Goal: Information Seeking & Learning: Understand process/instructions

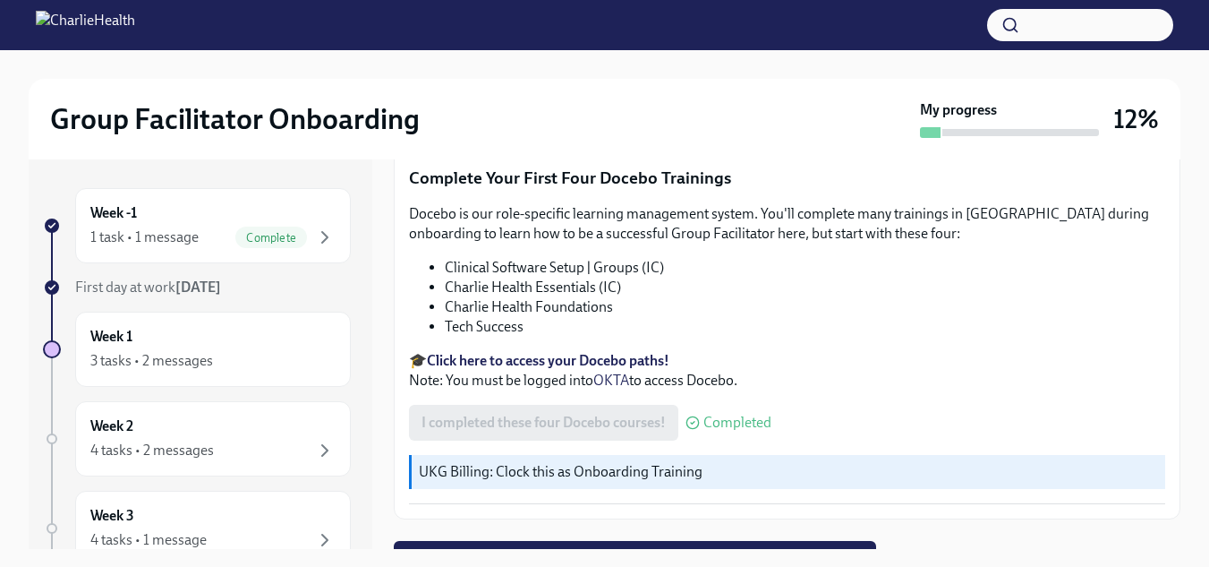
scroll to position [32, 0]
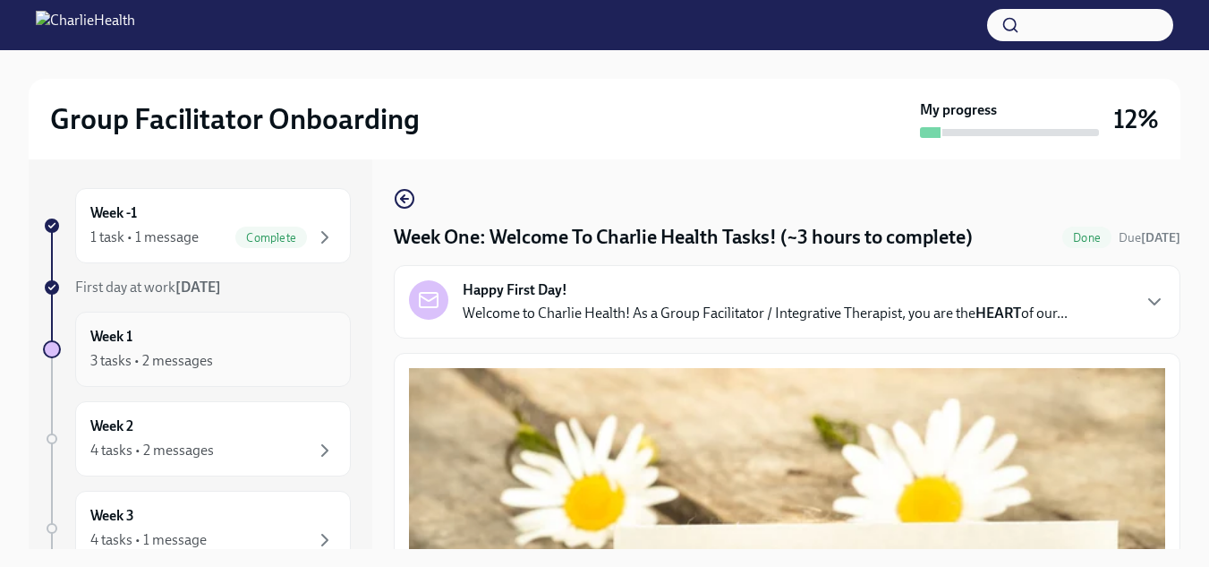
click at [260, 359] on div "3 tasks • 2 messages" at bounding box center [212, 360] width 245 height 21
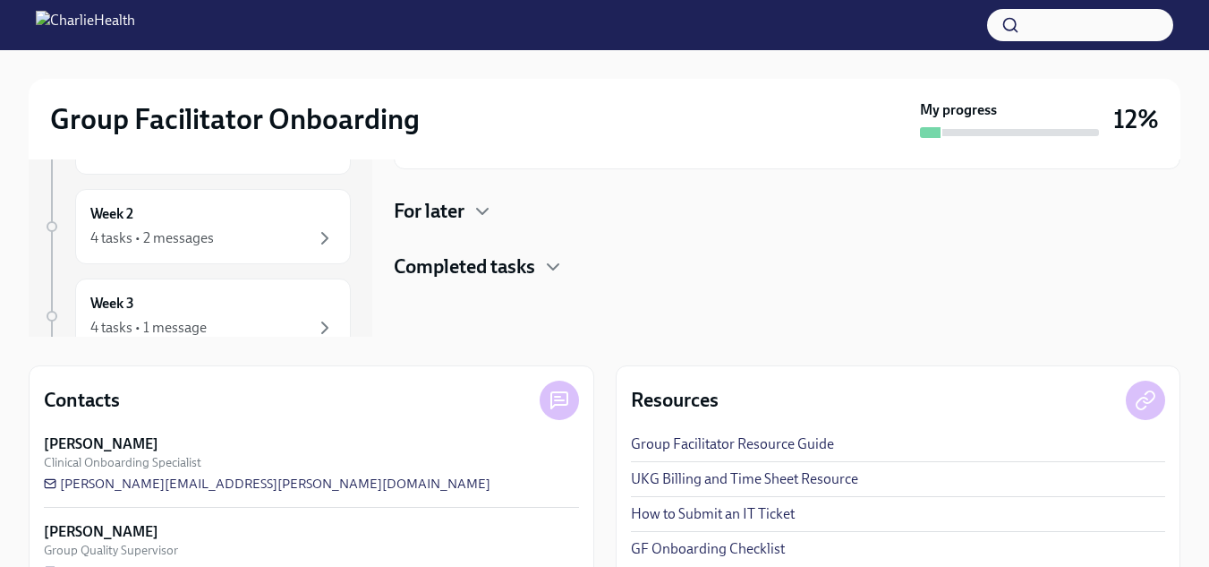
scroll to position [262, 0]
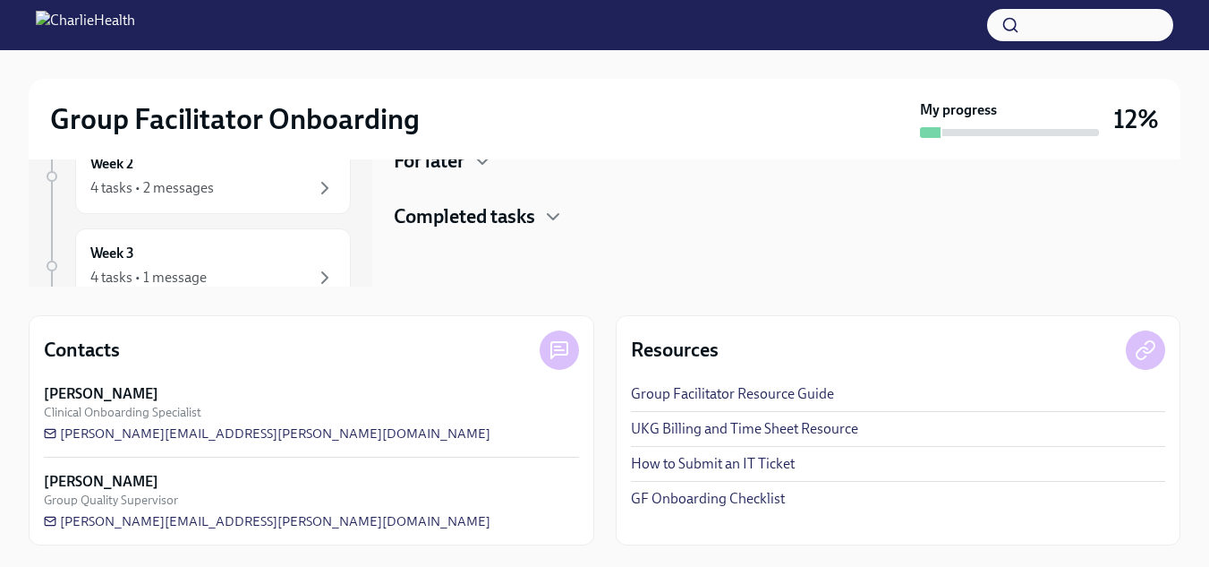
click at [705, 390] on link "Group Facilitator Resource Guide" at bounding box center [732, 394] width 203 height 20
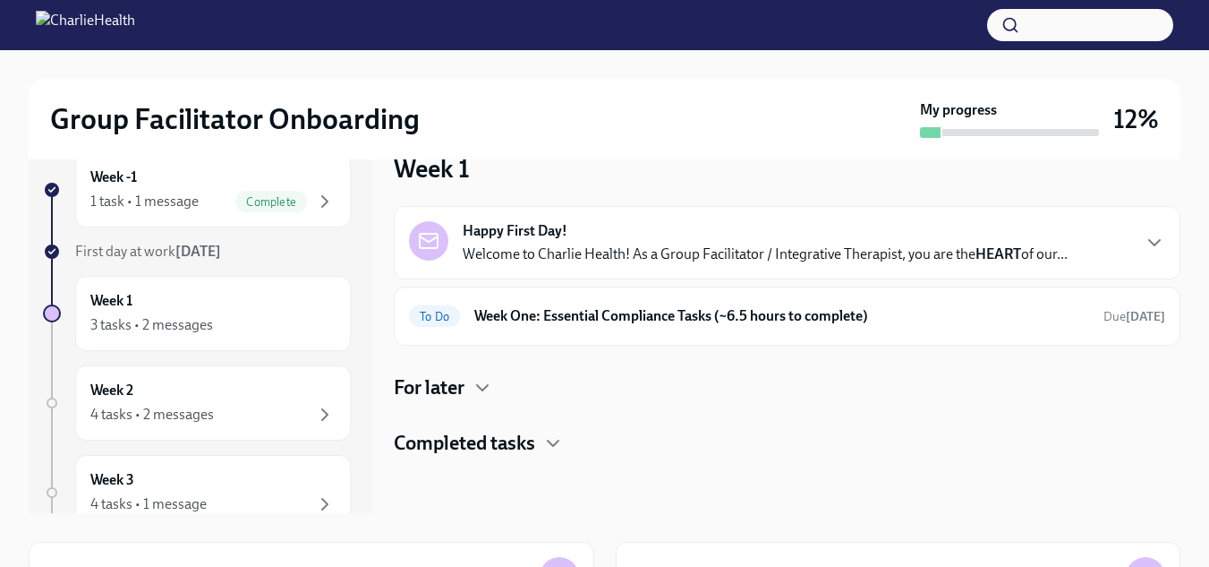
scroll to position [0, 0]
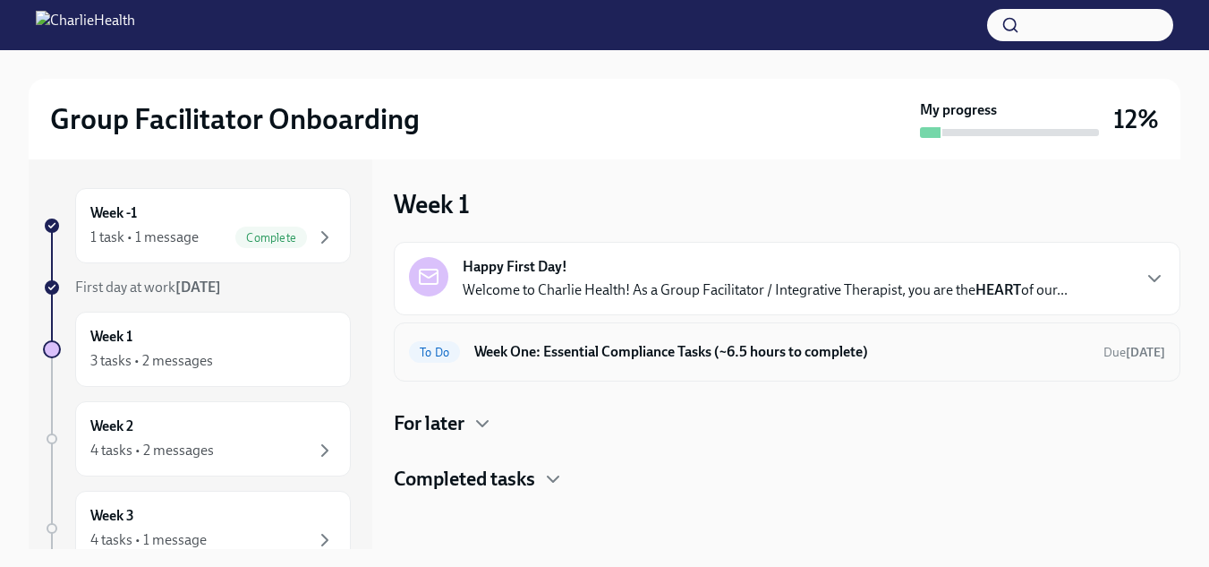
click at [563, 360] on h6 "Week One: Essential Compliance Tasks (~6.5 hours to complete)" at bounding box center [781, 352] width 615 height 20
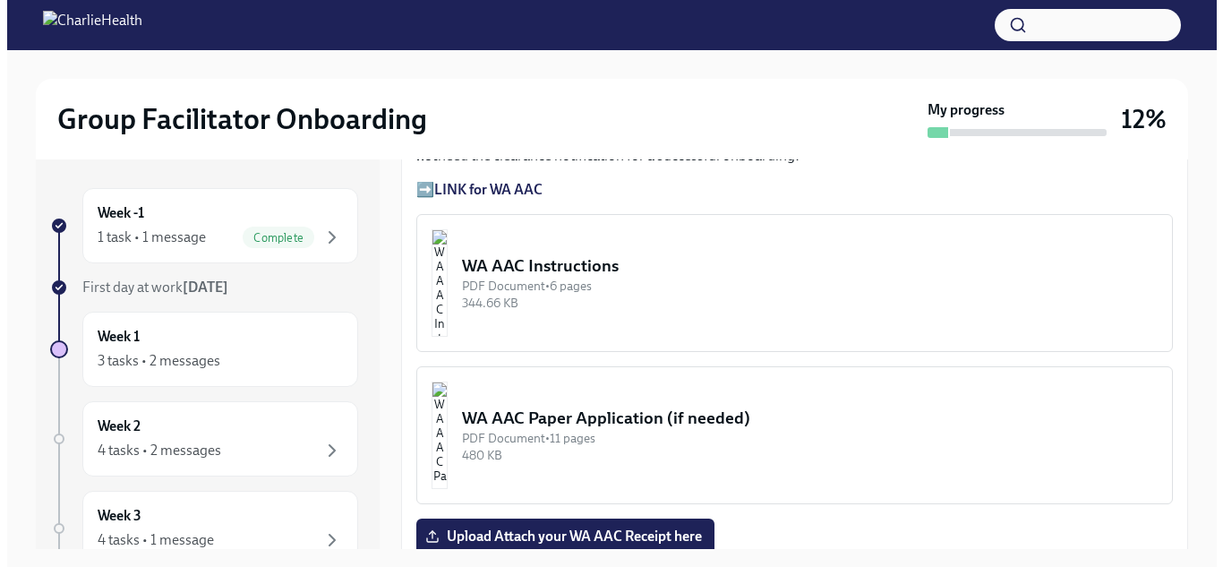
scroll to position [1425, 0]
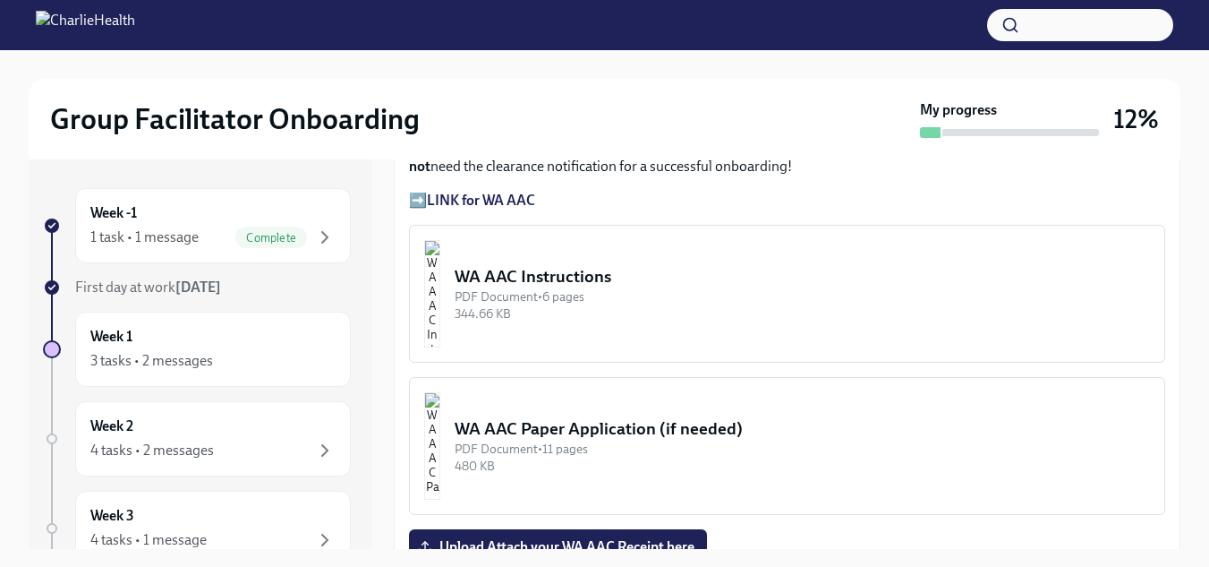
click at [576, 271] on div "WA AAC Instructions" at bounding box center [803, 276] width 696 height 23
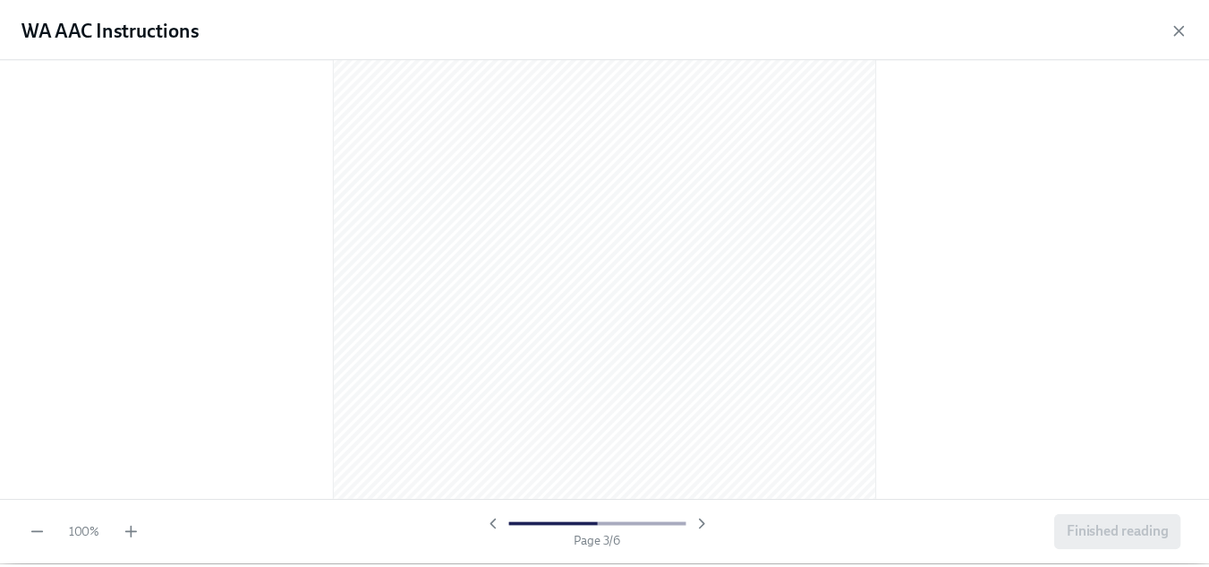
scroll to position [752, 0]
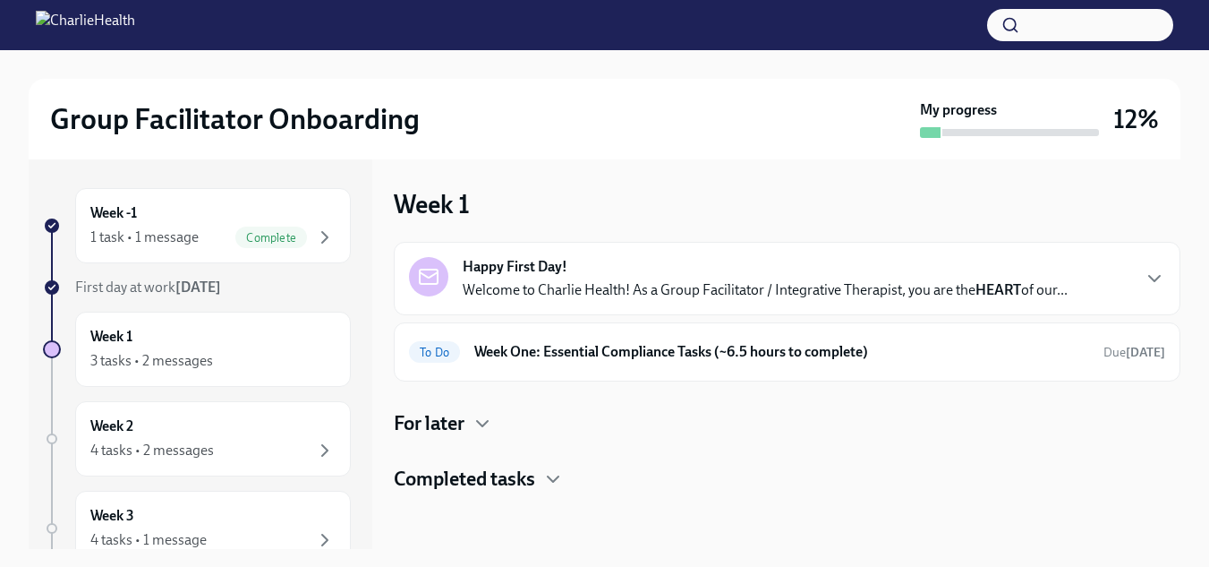
click at [497, 290] on p "Welcome to Charlie Health! As a Group Facilitator / Integrative Therapist, you …" at bounding box center [765, 290] width 605 height 20
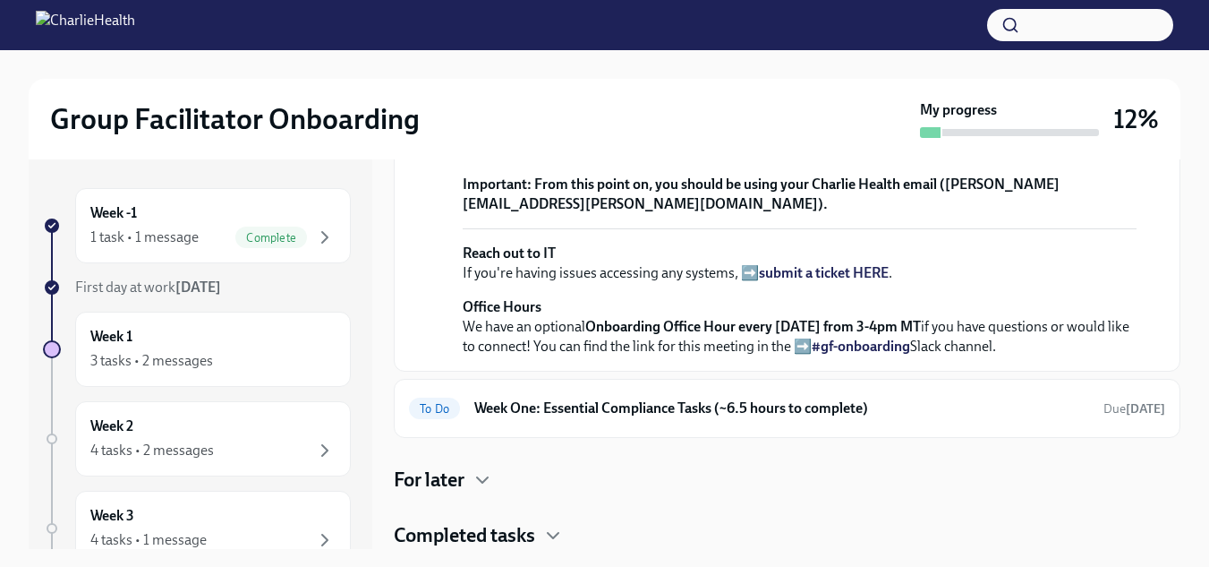
scroll to position [487, 0]
click at [831, 105] on strong "view the FULL onboarding plan HERE" at bounding box center [741, 96] width 233 height 17
